Goal: Use online tool/utility

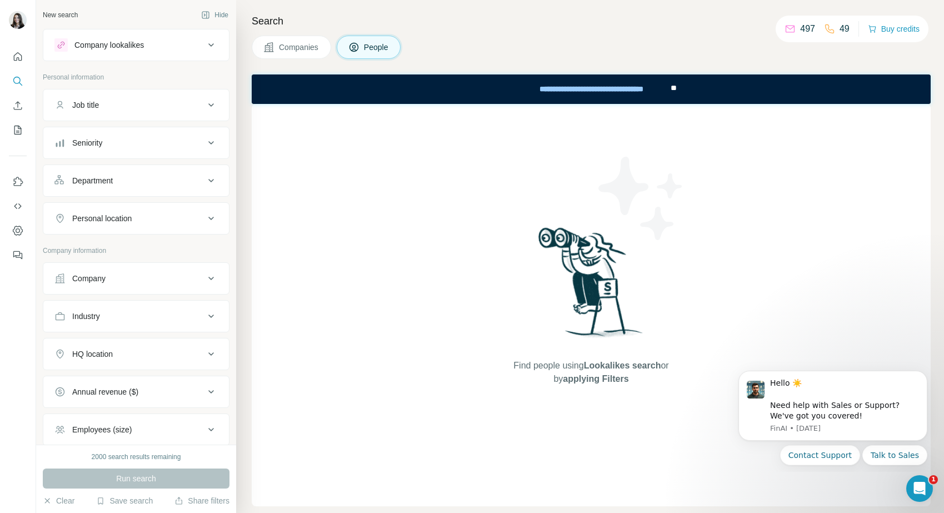
click at [133, 273] on div "Company" at bounding box center [129, 278] width 150 height 11
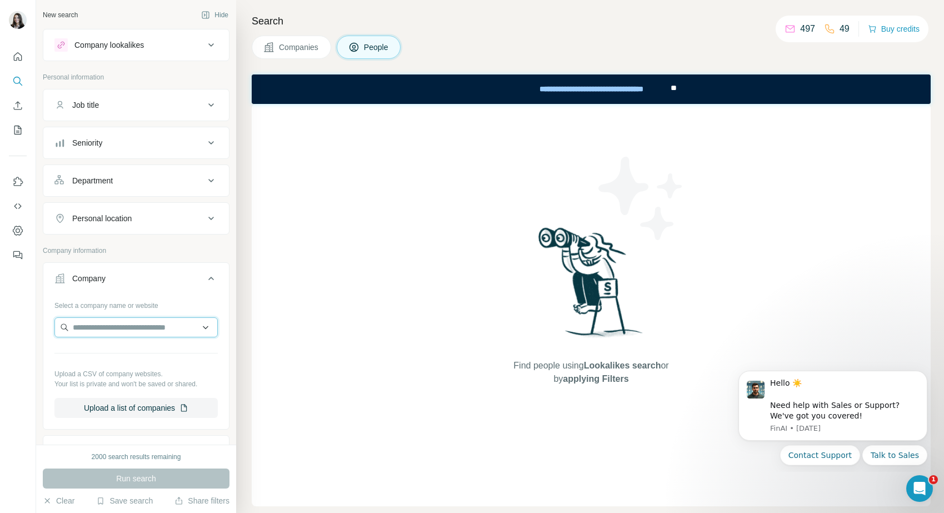
click at [135, 326] on input "text" at bounding box center [135, 327] width 163 height 20
type input "**********"
click at [140, 359] on p "[DOMAIN_NAME]" at bounding box center [113, 363] width 54 height 10
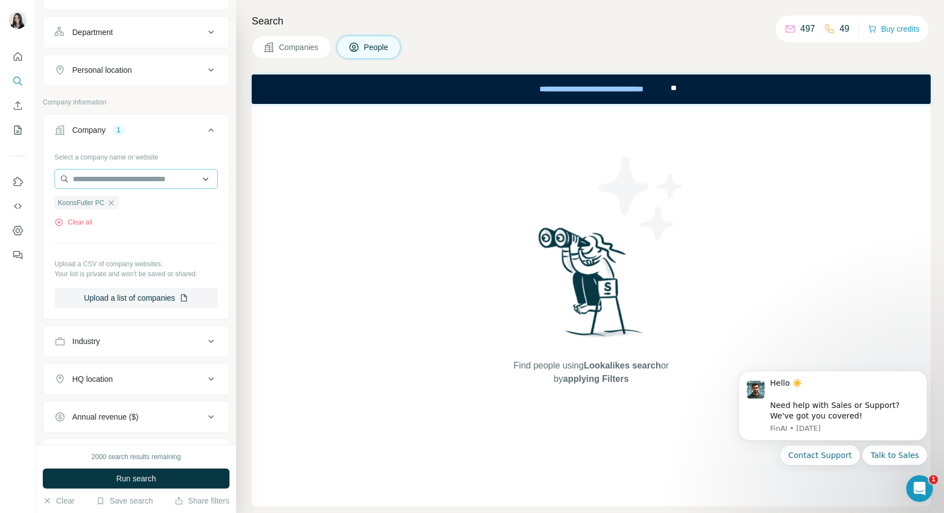
scroll to position [152, 0]
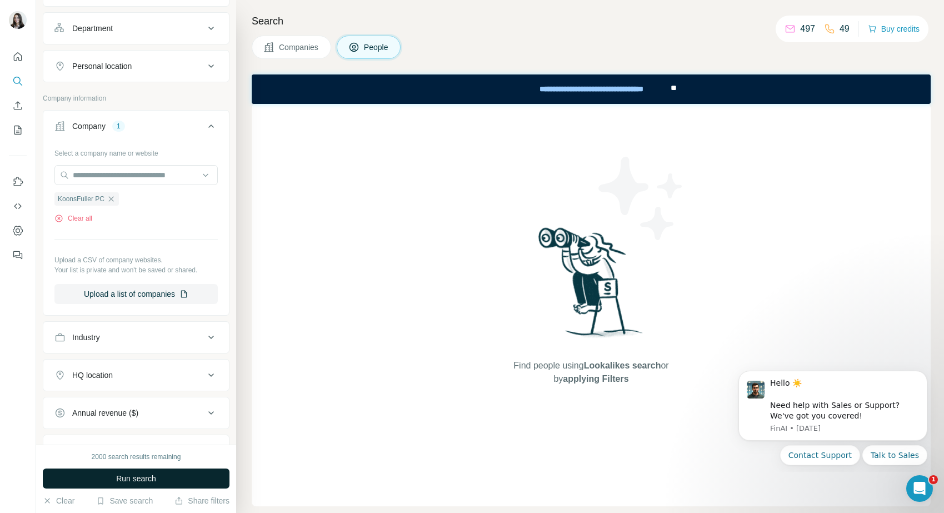
click at [132, 476] on span "Run search" at bounding box center [136, 478] width 40 height 11
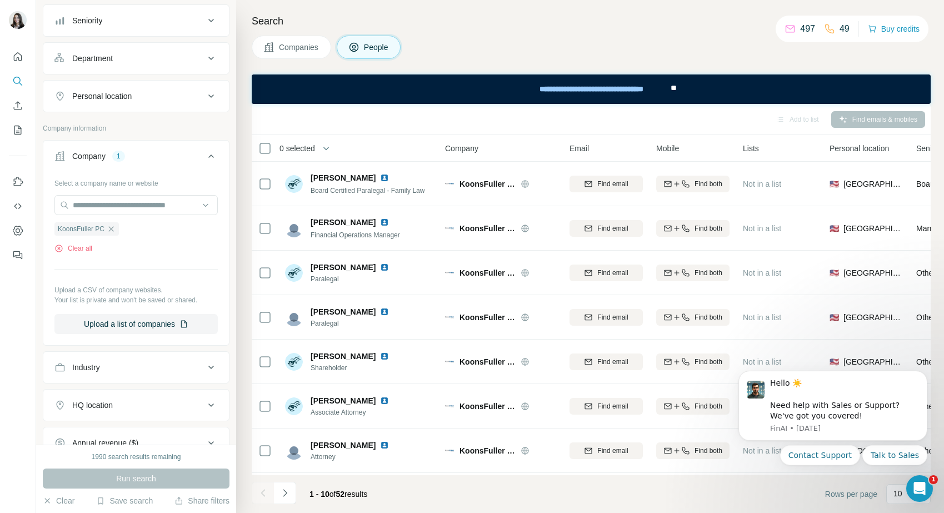
scroll to position [0, 0]
